Goal: Find specific page/section: Find specific page/section

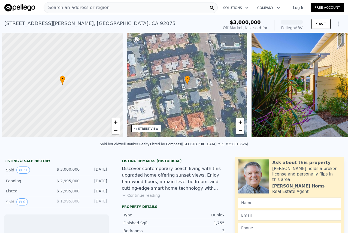
scroll to position [0, 2]
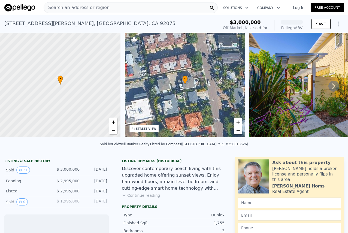
click at [170, 9] on div "Search an address or region" at bounding box center [131, 7] width 174 height 11
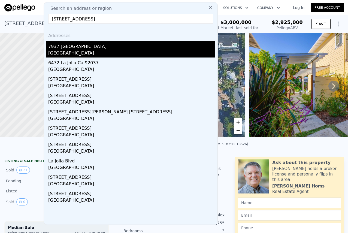
type input "[STREET_ADDRESS]"
click at [90, 53] on div "[GEOGRAPHIC_DATA]" at bounding box center [131, 54] width 167 height 8
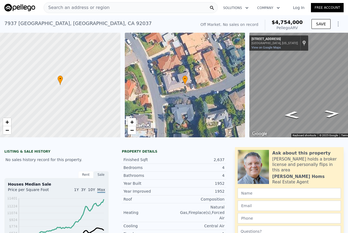
click at [102, 8] on span "Search an address or region" at bounding box center [77, 7] width 66 height 7
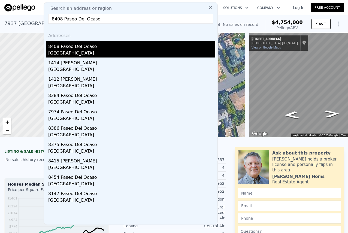
type input "8408 Paseo Del Ocaso"
click at [93, 49] on div "8408 Paseo Del Ocaso" at bounding box center [131, 45] width 167 height 9
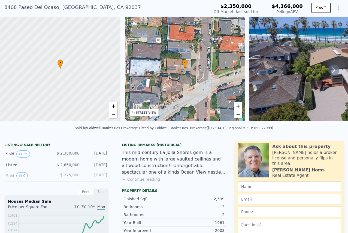
scroll to position [37, 0]
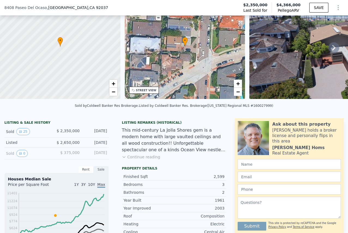
click at [140, 158] on button "Continue reading" at bounding box center [141, 156] width 38 height 5
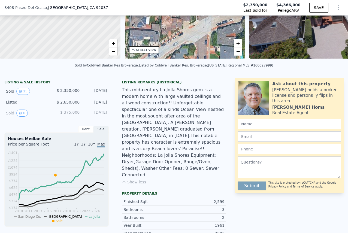
scroll to position [77, 0]
